Goal: Transaction & Acquisition: Purchase product/service

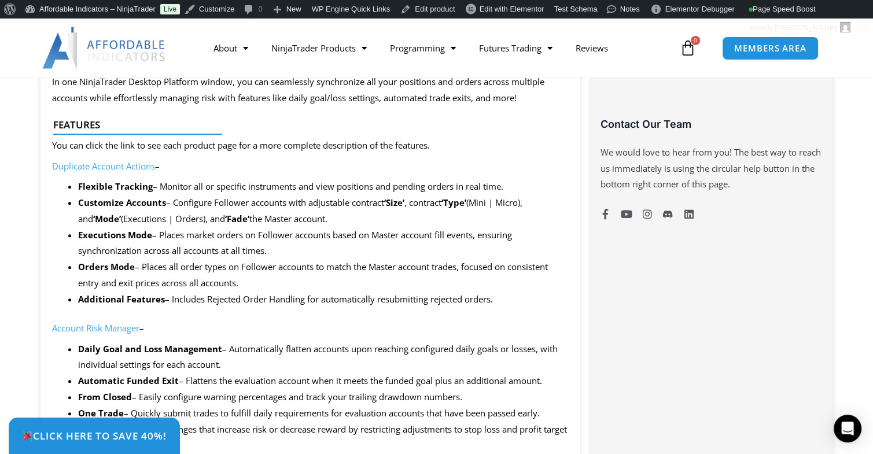
scroll to position [824, 0]
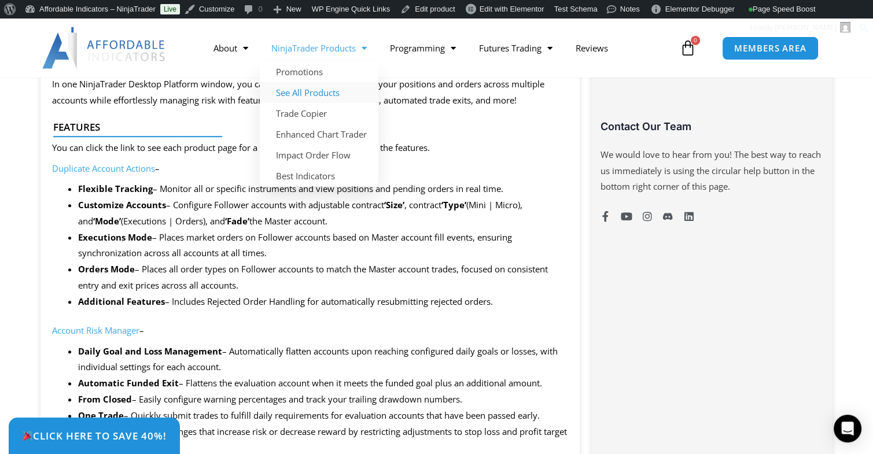
click at [315, 96] on link "See All Products" at bounding box center [319, 92] width 119 height 21
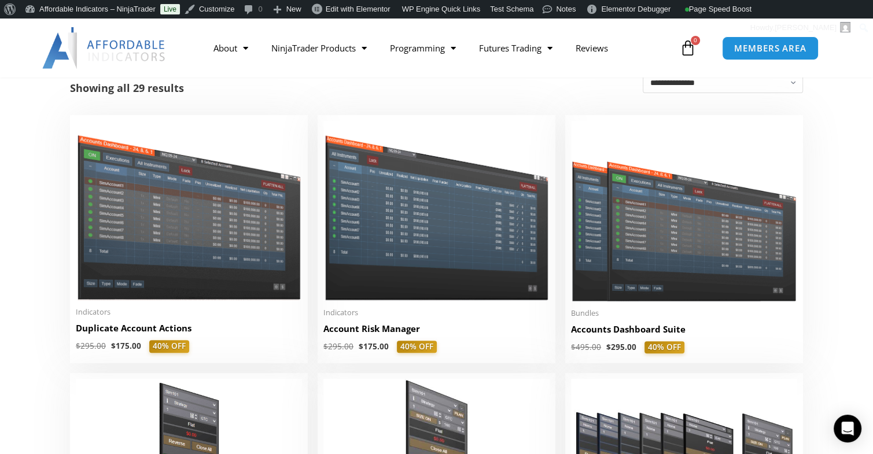
scroll to position [231, 0]
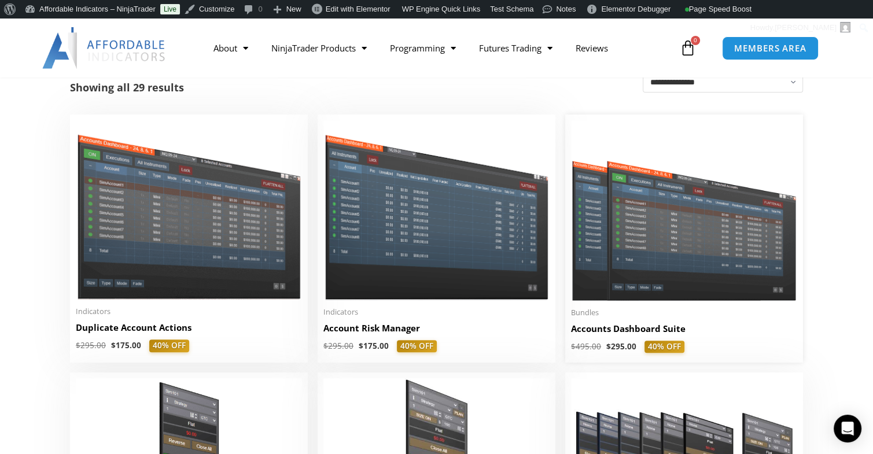
click at [659, 282] on img at bounding box center [684, 210] width 226 height 180
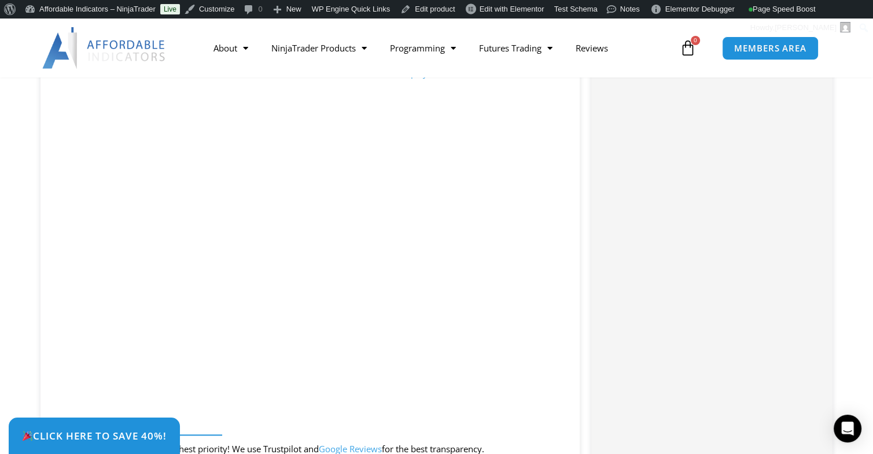
scroll to position [1227, 0]
